Goal: Check status: Check status

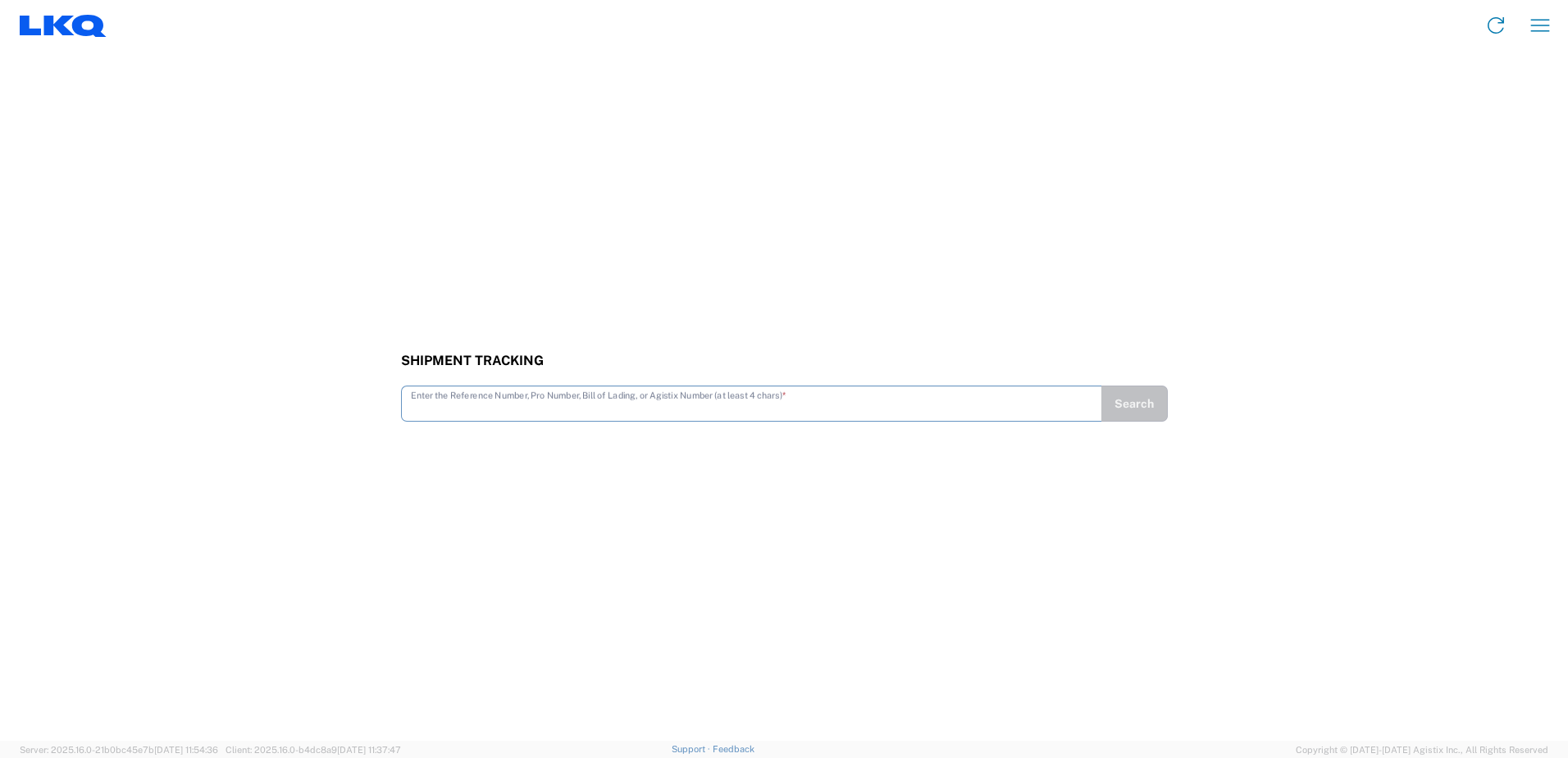
click at [487, 407] on input "text" at bounding box center [751, 401] width 681 height 29
type input "56489632"
click at [1132, 409] on button "Search" at bounding box center [1134, 403] width 67 height 36
click at [1140, 401] on button "Search" at bounding box center [1134, 403] width 67 height 36
click at [1135, 407] on button "Search" at bounding box center [1134, 403] width 67 height 36
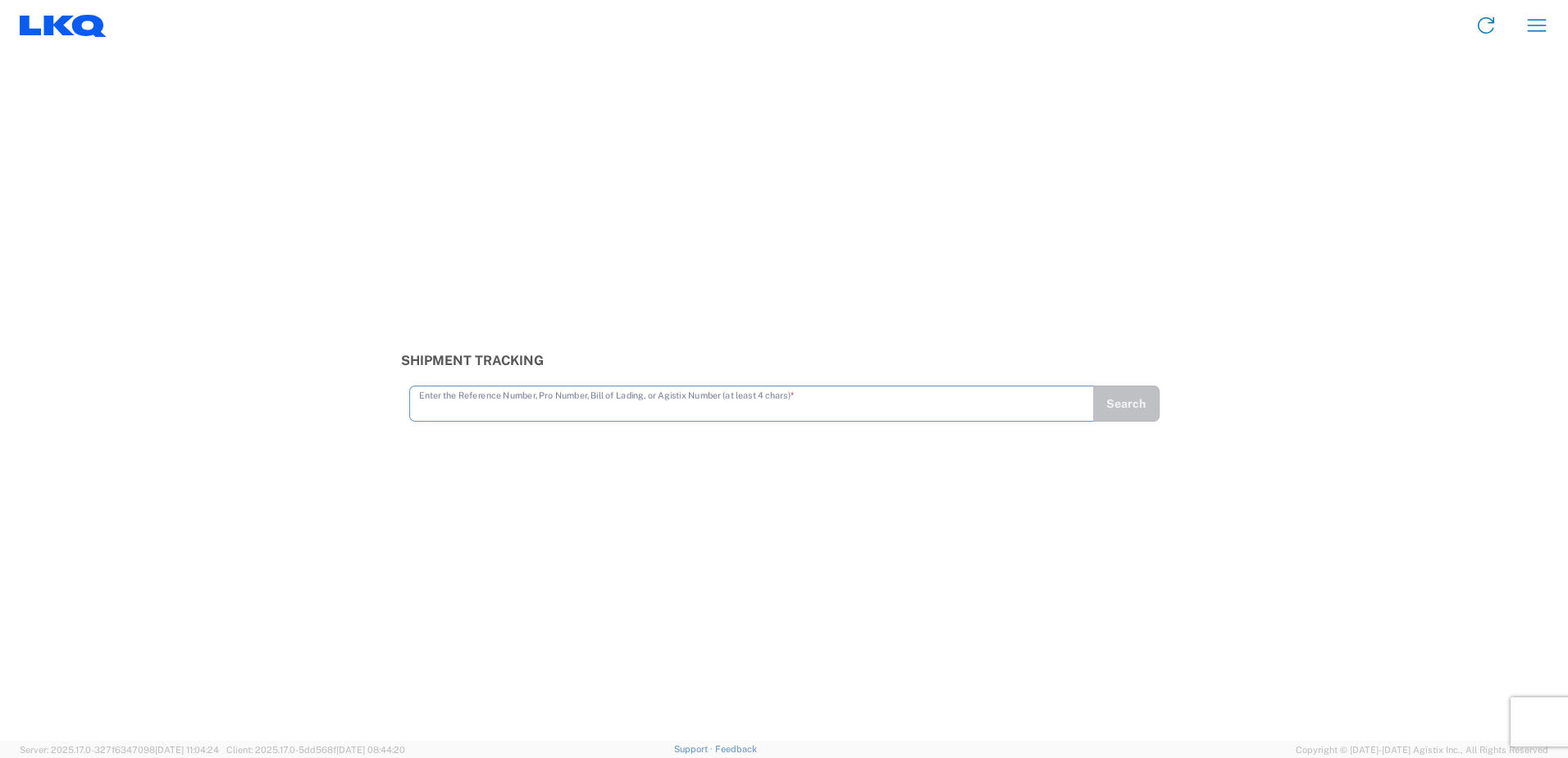
click at [490, 410] on input "text" at bounding box center [752, 401] width 665 height 29
type input "56489632"
click at [1109, 410] on button "Search" at bounding box center [1126, 403] width 67 height 36
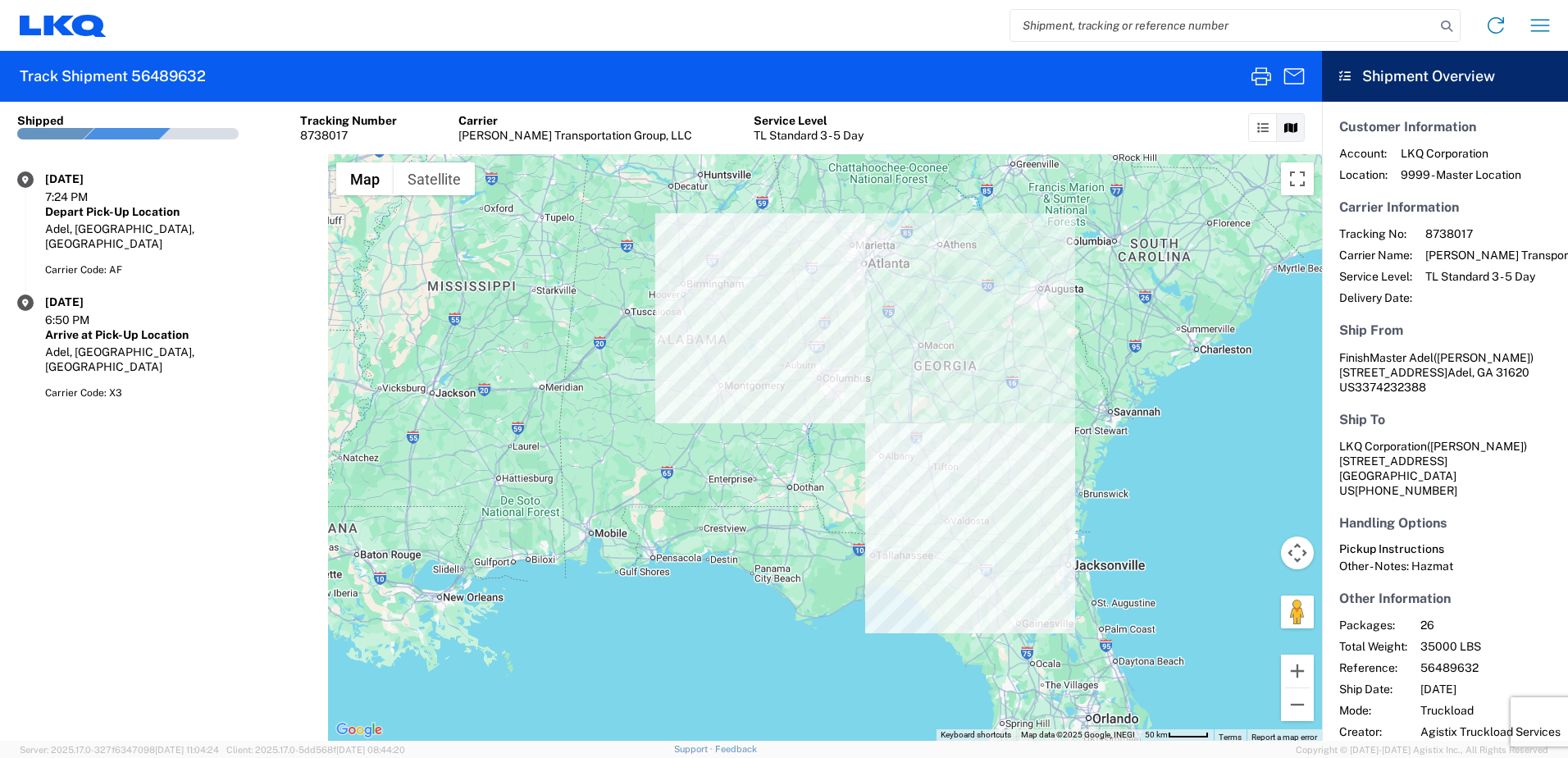
click at [222, 385] on div "Carrier Code: X3" at bounding box center [178, 392] width 266 height 15
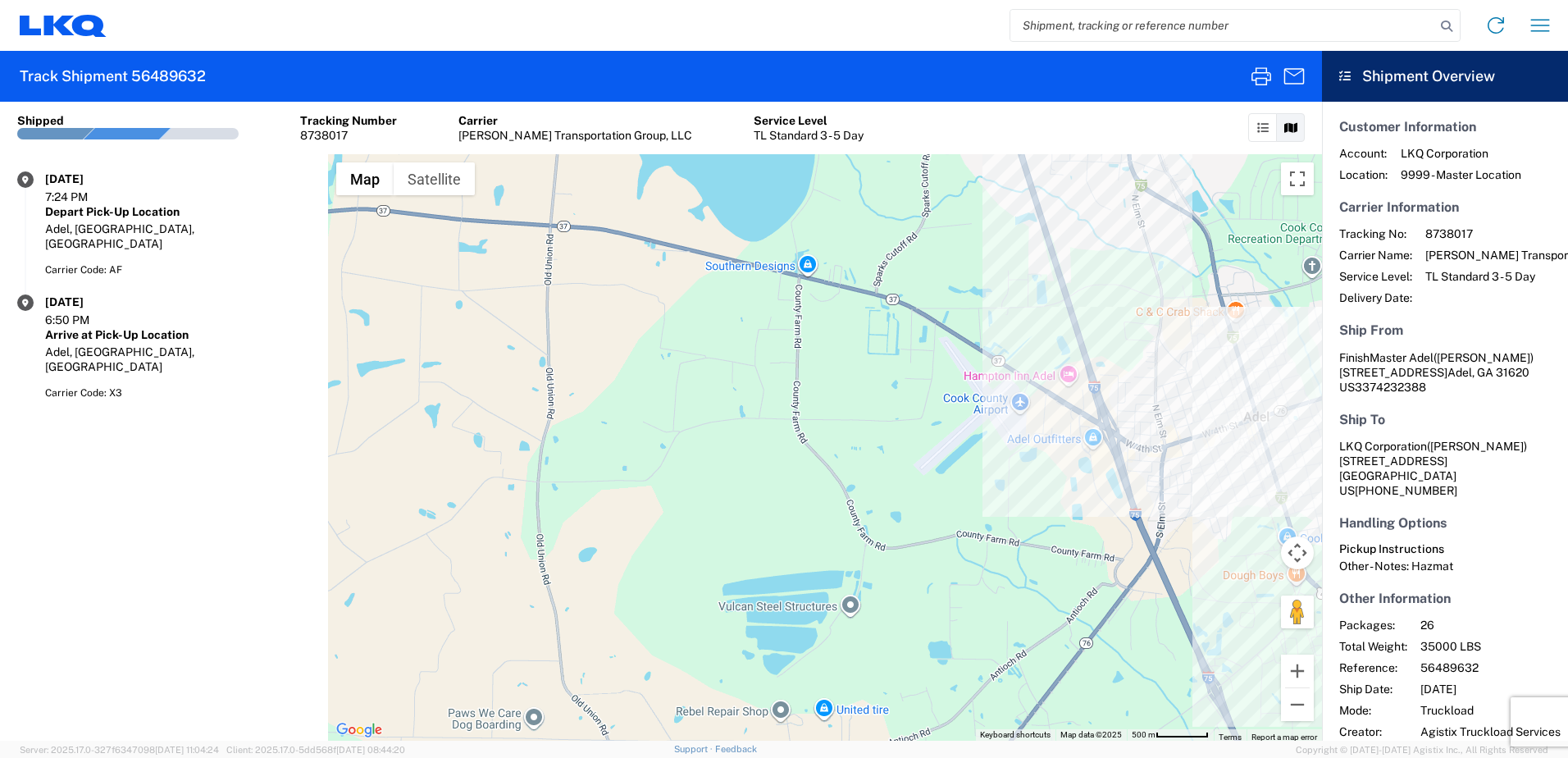
click at [1254, 403] on div "To navigate, press the arrow keys." at bounding box center [824, 446] width 994 height 586
